Goal: Task Accomplishment & Management: Complete application form

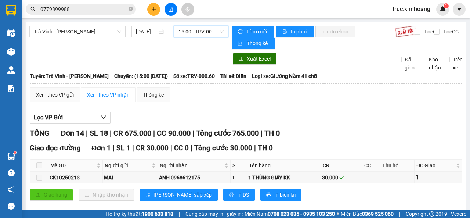
click at [182, 27] on span "15:00 - TRV-000.60" at bounding box center [201, 31] width 45 height 11
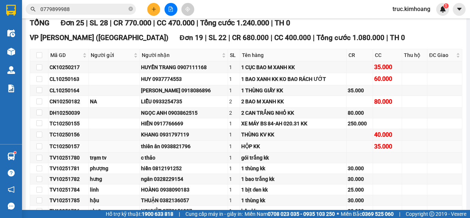
scroll to position [37, 0]
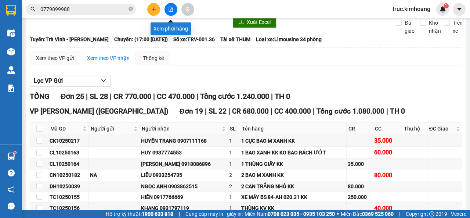
click at [166, 10] on button at bounding box center [171, 9] width 13 height 13
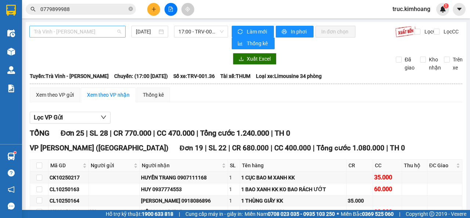
click at [96, 32] on span "Trà Vinh - [PERSON_NAME]" at bounding box center [77, 31] width 87 height 11
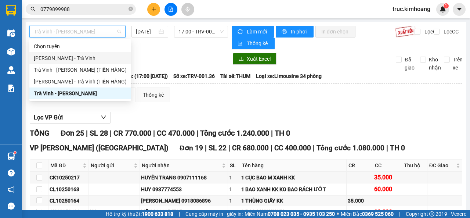
click at [92, 63] on div "[PERSON_NAME] - Trà Vinh" at bounding box center [80, 58] width 102 height 12
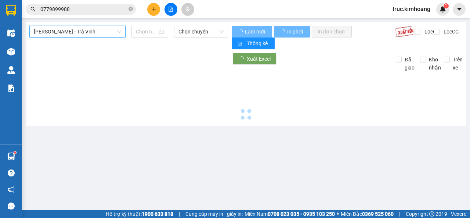
type input "[DATE]"
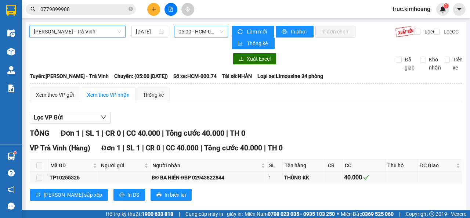
click at [179, 32] on span "05:00 - HCM-000.74" at bounding box center [201, 31] width 45 height 11
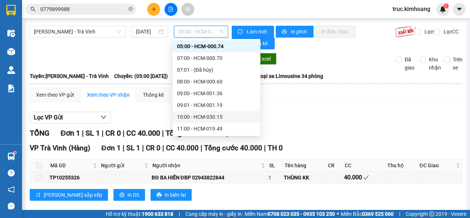
scroll to position [195, 0]
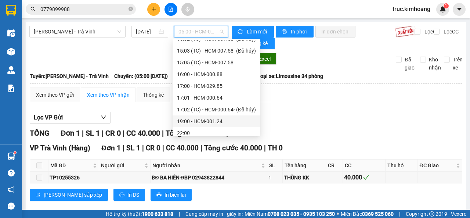
click at [202, 119] on div "19:00 - HCM-001.24" at bounding box center [216, 121] width 79 height 8
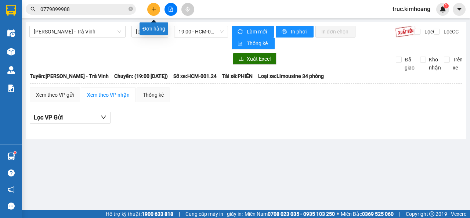
click at [153, 11] on icon "plus" at bounding box center [153, 9] width 5 height 5
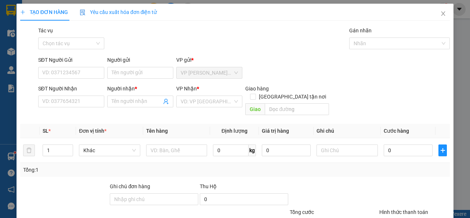
click at [78, 94] on div "SĐT Người Nhận" at bounding box center [71, 90] width 66 height 11
click at [69, 102] on input "SĐT Người Nhận" at bounding box center [71, 102] width 66 height 12
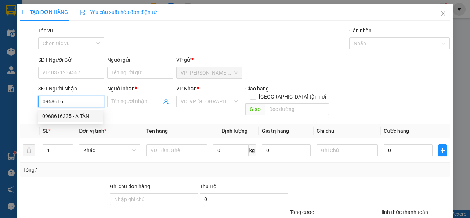
click at [87, 116] on div "0968616335 - A TÂN" at bounding box center [70, 116] width 57 height 8
type input "0968616335"
type input "A TÂN"
type input "25.000"
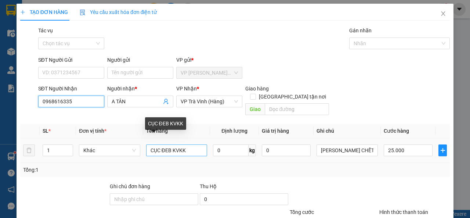
type input "0968616335"
drag, startPoint x: 189, startPoint y: 144, endPoint x: 143, endPoint y: 147, distance: 46.0
click at [143, 147] on td "CỤC ĐEB KVKK" at bounding box center [176, 150] width 67 height 25
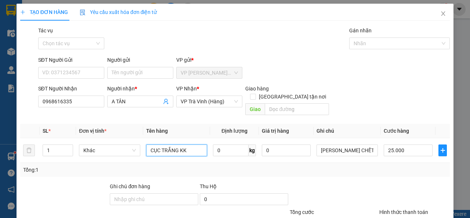
type input "CỤC TRẮNG KK"
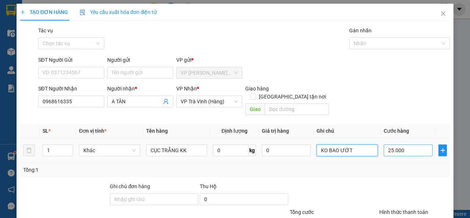
type input "KO BAO ƯỚT"
click at [414, 144] on input "25.000" at bounding box center [408, 150] width 49 height 12
type input "3"
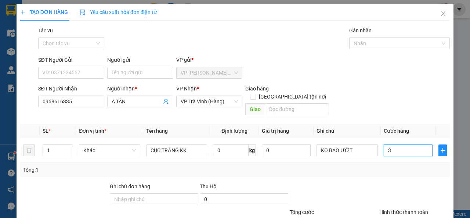
type input "35"
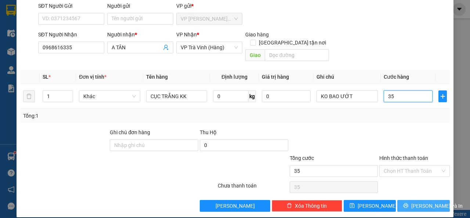
type input "35"
type input "35.000"
click at [399, 200] on button "[PERSON_NAME] và In" at bounding box center [424, 206] width 53 height 12
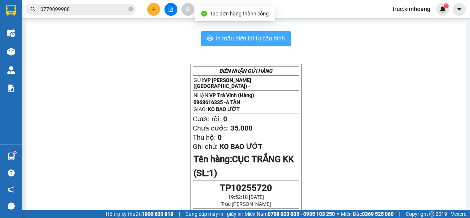
click at [268, 41] on span "In mẫu biên lai tự cấu hình" at bounding box center [250, 38] width 69 height 9
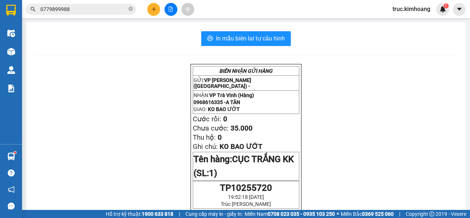
click at [151, 12] on button at bounding box center [153, 9] width 13 height 13
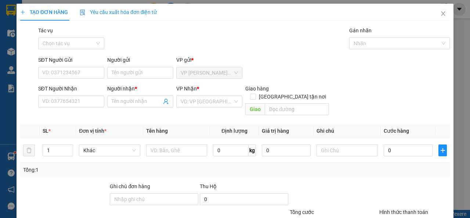
click at [58, 95] on div "SĐT Người Nhận" at bounding box center [71, 90] width 66 height 11
click at [58, 97] on input "SĐT Người Nhận" at bounding box center [71, 102] width 66 height 12
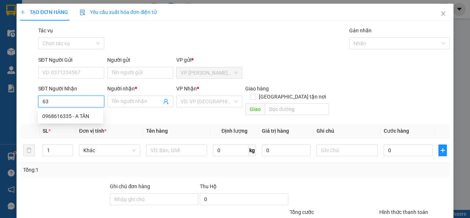
type input "6"
click at [233, 42] on div "Tác vụ Chọn tác vụ Gán nhãn Nhãn" at bounding box center [244, 39] width 415 height 26
click at [79, 98] on input "SĐT Người Nhận" at bounding box center [71, 102] width 66 height 12
type input "6"
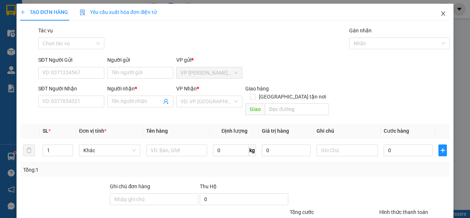
click at [441, 11] on icon "close" at bounding box center [444, 14] width 6 height 6
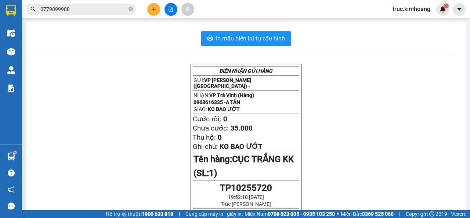
click at [109, 10] on input "0779899988" at bounding box center [83, 9] width 87 height 8
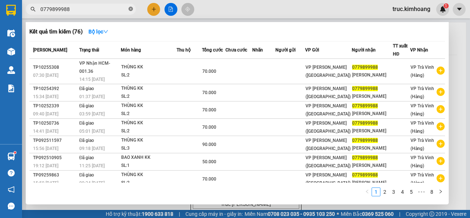
click at [133, 7] on span at bounding box center [131, 9] width 4 height 7
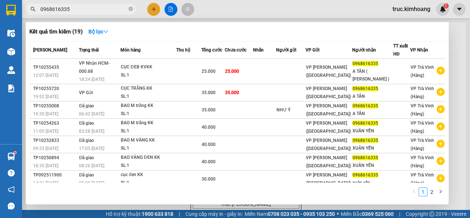
type input "0968616335"
click at [132, 9] on icon "close-circle" at bounding box center [131, 9] width 4 height 4
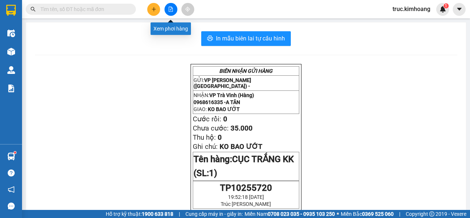
click at [169, 10] on icon "file-add" at bounding box center [170, 9] width 5 height 5
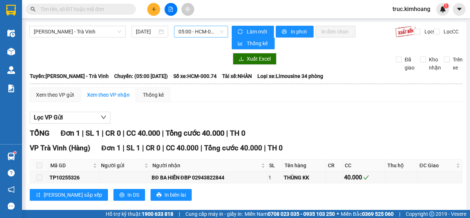
click at [191, 33] on span "05:00 - HCM-000.74" at bounding box center [201, 31] width 45 height 11
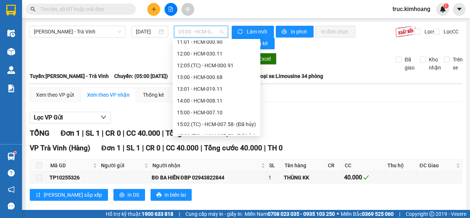
scroll to position [200, 0]
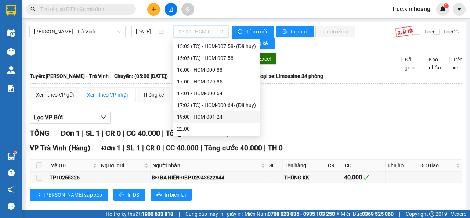
click at [200, 113] on div "19:00 - HCM-001.24" at bounding box center [216, 117] width 79 height 8
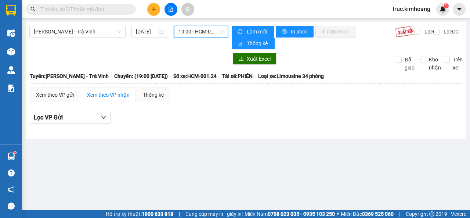
click at [201, 35] on span "19:00 - HCM-001.24" at bounding box center [201, 31] width 45 height 11
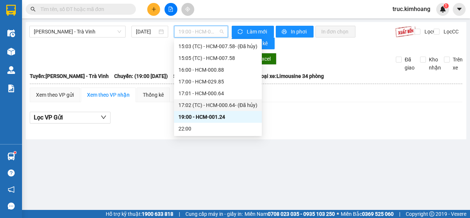
click at [206, 103] on div "17:02 (TC) - HCM-000.64 - (Đã hủy)" at bounding box center [218, 105] width 79 height 8
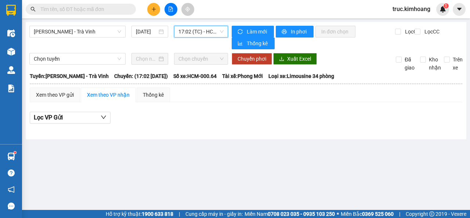
click at [197, 33] on span "17:02 (TC) - HCM-000.64 - (Đã hủy)" at bounding box center [201, 31] width 45 height 11
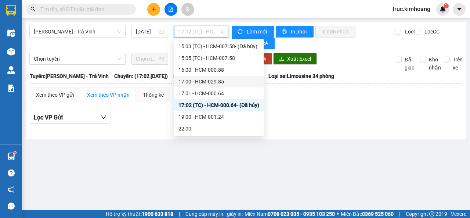
click at [201, 83] on div "17:00 - HCM-029.85" at bounding box center [219, 82] width 81 height 8
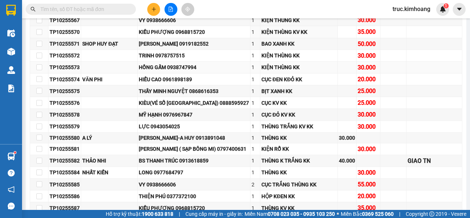
scroll to position [147, 0]
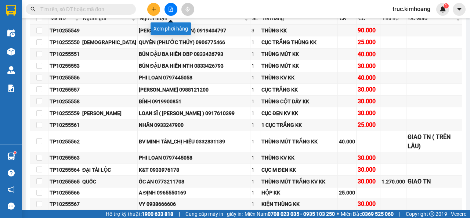
click at [170, 8] on icon "file-add" at bounding box center [170, 9] width 5 height 5
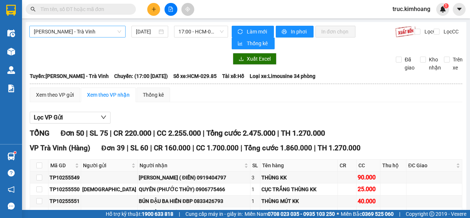
click at [108, 33] on span "[PERSON_NAME] - Trà Vinh" at bounding box center [77, 31] width 87 height 11
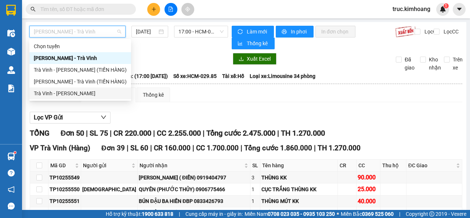
click at [93, 90] on div "Trà Vinh - [PERSON_NAME]" at bounding box center [80, 93] width 93 height 8
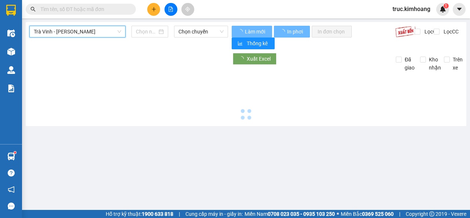
type input "[DATE]"
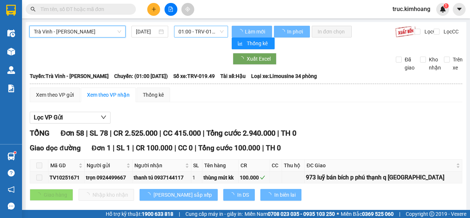
click at [191, 28] on span "01:00 - TRV-019.49" at bounding box center [201, 31] width 45 height 11
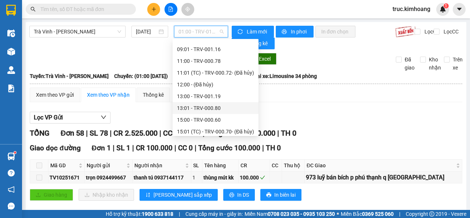
scroll to position [270, 0]
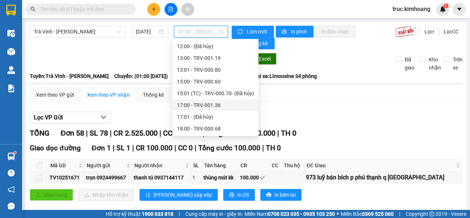
click at [198, 103] on div "17:00 - TRV-001.36" at bounding box center [215, 105] width 77 height 8
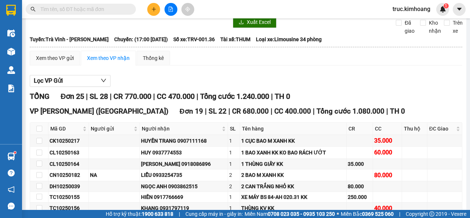
scroll to position [110, 0]
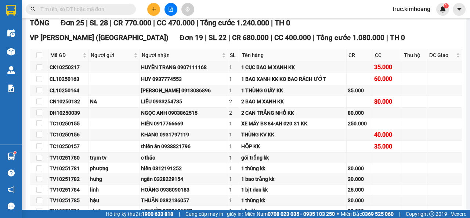
click at [78, 11] on input "text" at bounding box center [83, 9] width 87 height 8
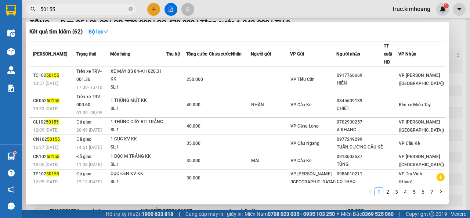
type input "50155"
click at [133, 9] on span "50155" at bounding box center [81, 9] width 110 height 11
click at [129, 10] on icon "close-circle" at bounding box center [131, 9] width 4 height 4
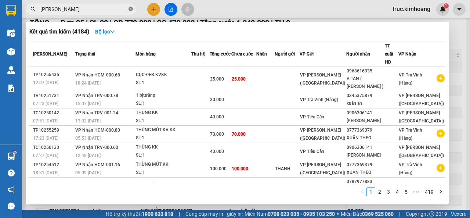
type input "[PERSON_NAME]"
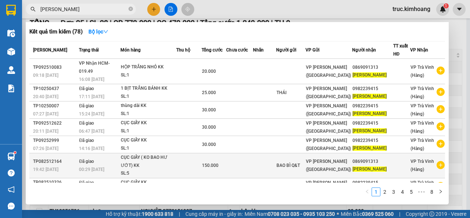
scroll to position [57, 0]
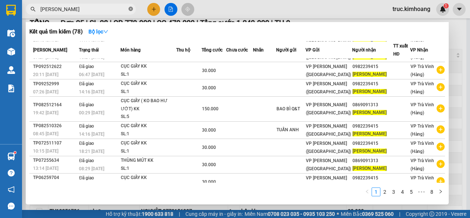
click at [129, 10] on icon "close-circle" at bounding box center [131, 9] width 4 height 4
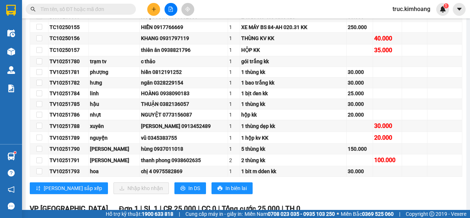
scroll to position [0, 0]
